Goal: Information Seeking & Learning: Find specific fact

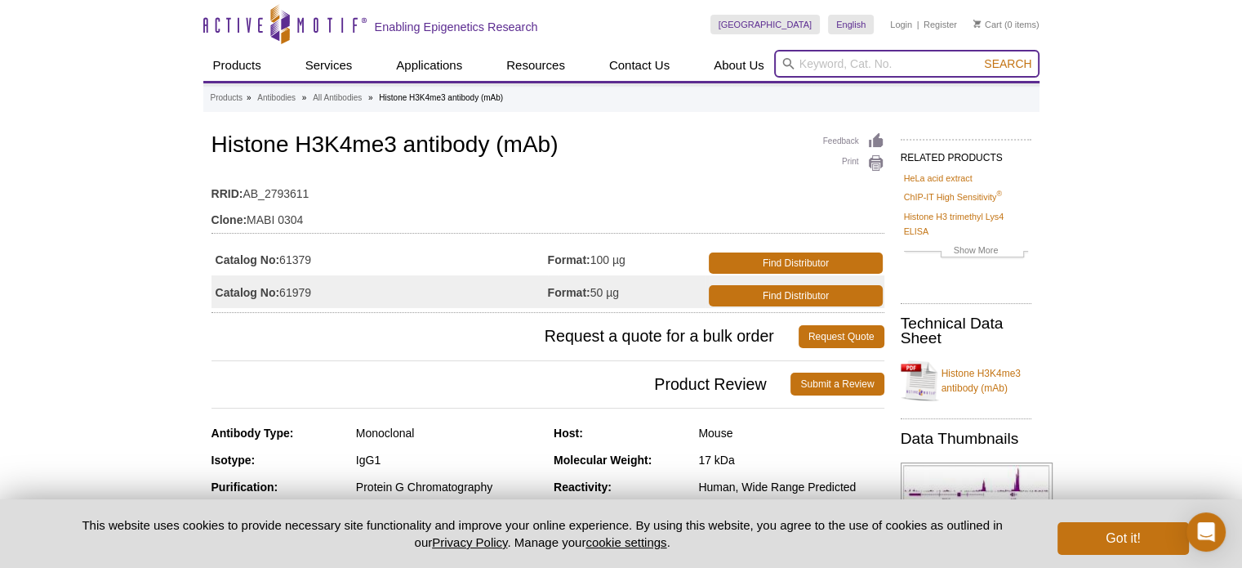
click at [804, 68] on input "search" at bounding box center [906, 64] width 265 height 28
paste input "39064"
type input "39064"
click at [979, 56] on button "Search" at bounding box center [1007, 63] width 57 height 15
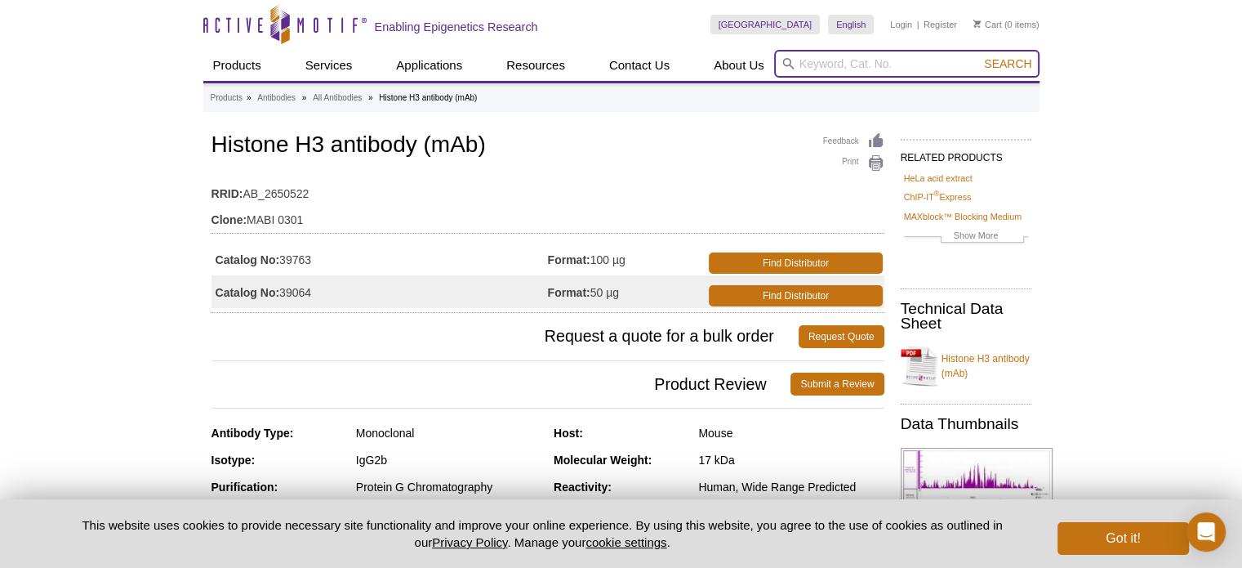
click at [817, 60] on input "search" at bounding box center [906, 64] width 265 height 28
paste input "39155"
type input "39155"
click at [979, 56] on button "Search" at bounding box center [1007, 63] width 57 height 15
